Goal: Navigation & Orientation: Find specific page/section

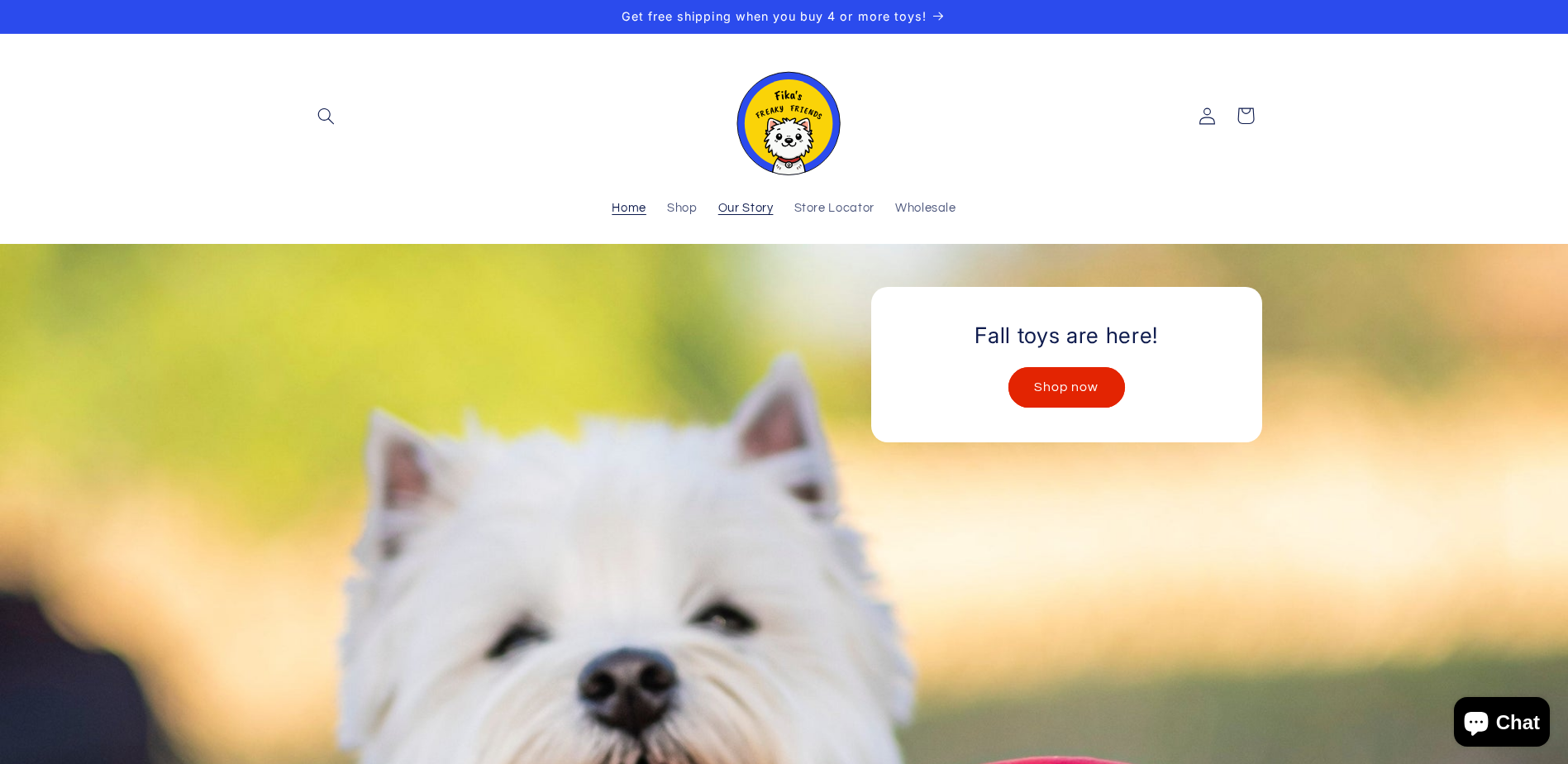
click at [750, 204] on span "Our Story" at bounding box center [746, 208] width 55 height 16
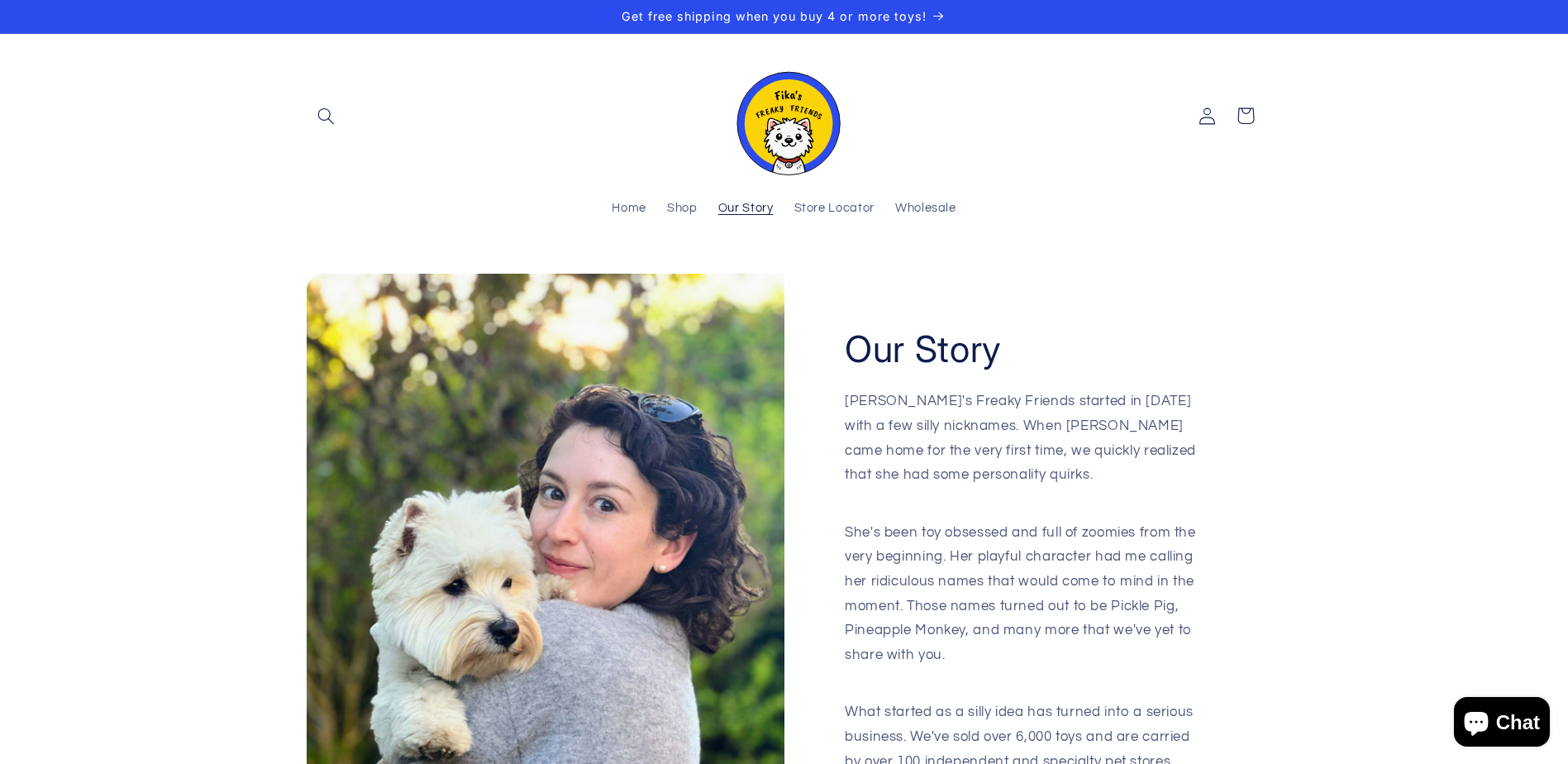
click at [678, 211] on span "Shop" at bounding box center [682, 208] width 30 height 16
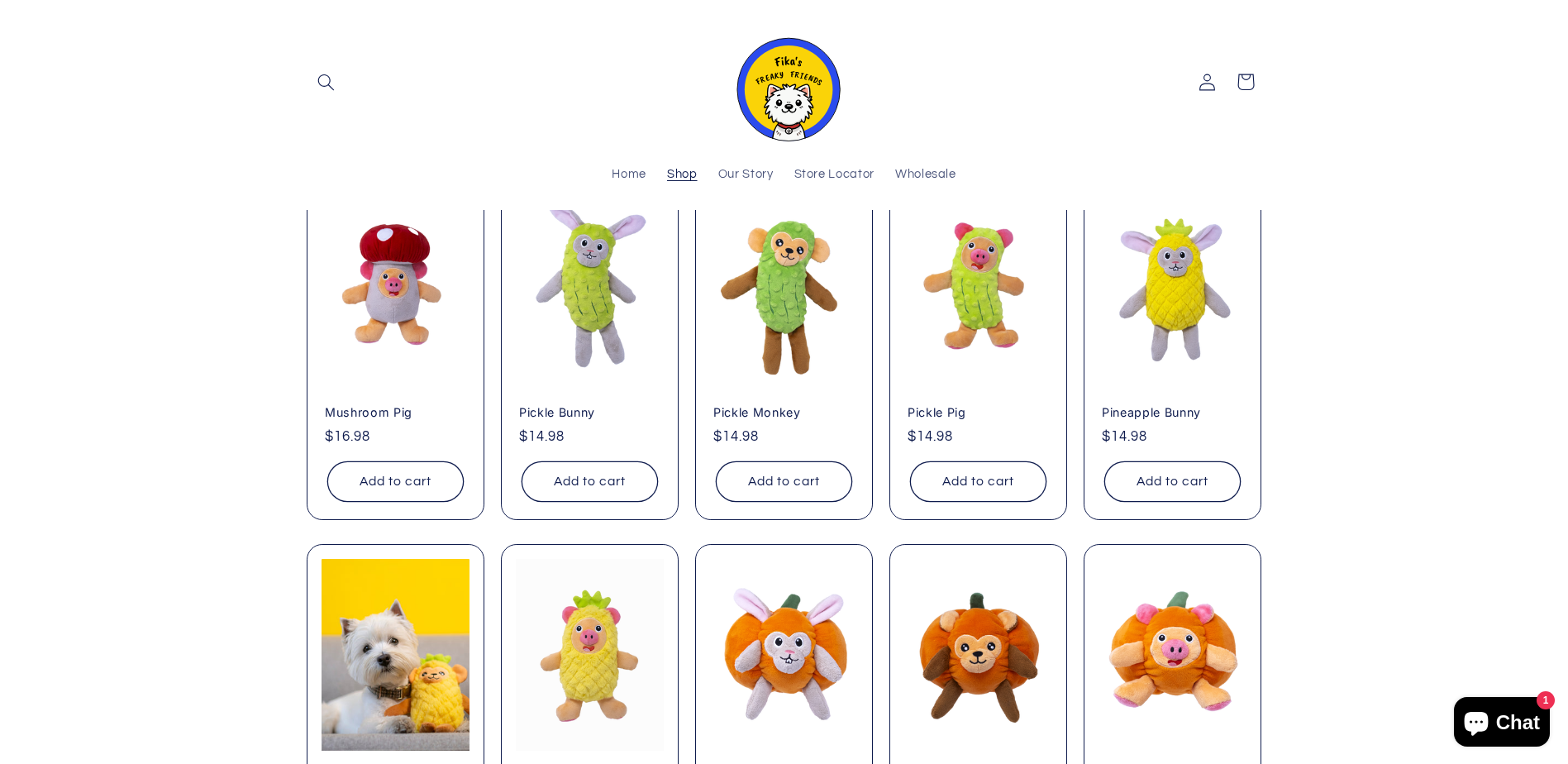
scroll to position [578, 0]
